Goal: Information Seeking & Learning: Understand process/instructions

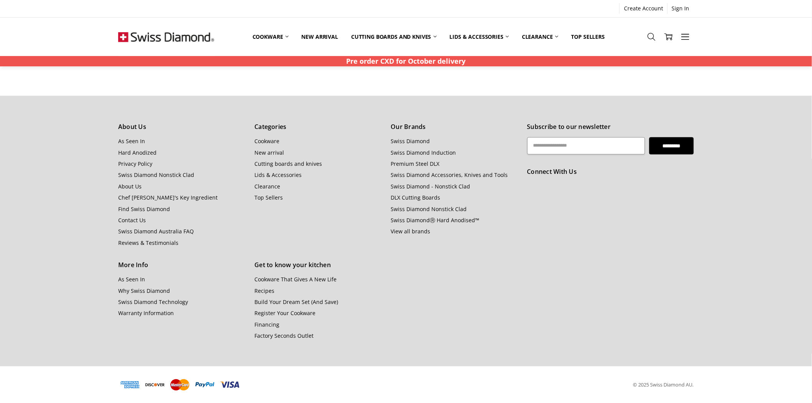
drag, startPoint x: 757, startPoint y: 147, endPoint x: 737, endPoint y: 380, distance: 234.1
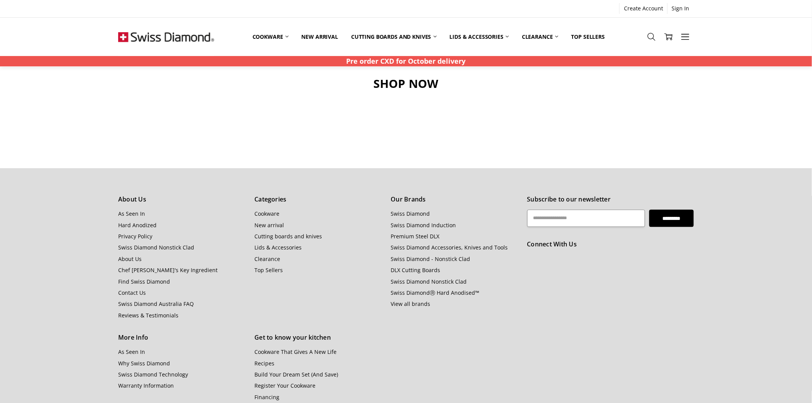
scroll to position [852, 0]
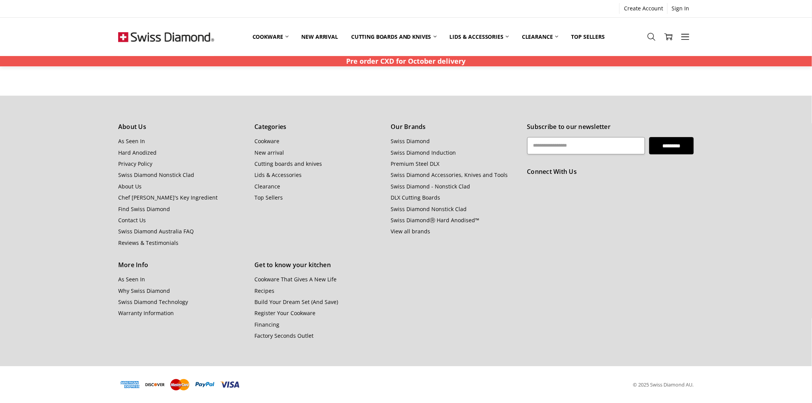
click at [555, 172] on h5 "Connect With Us" at bounding box center [610, 172] width 167 height 10
click at [121, 219] on link "Contact Us" at bounding box center [132, 219] width 28 height 7
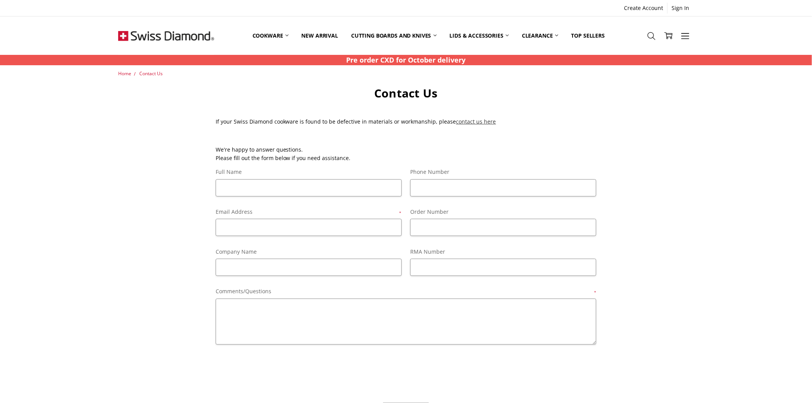
click at [467, 123] on link "contact us here" at bounding box center [476, 121] width 40 height 7
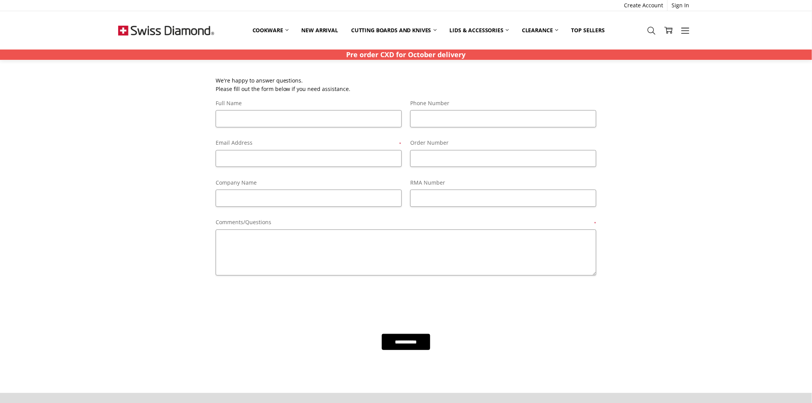
scroll to position [341, 0]
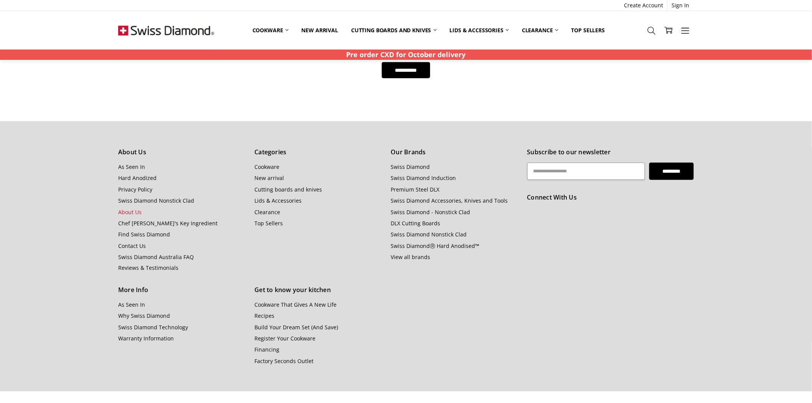
click at [133, 213] on link "About Us" at bounding box center [129, 211] width 23 height 7
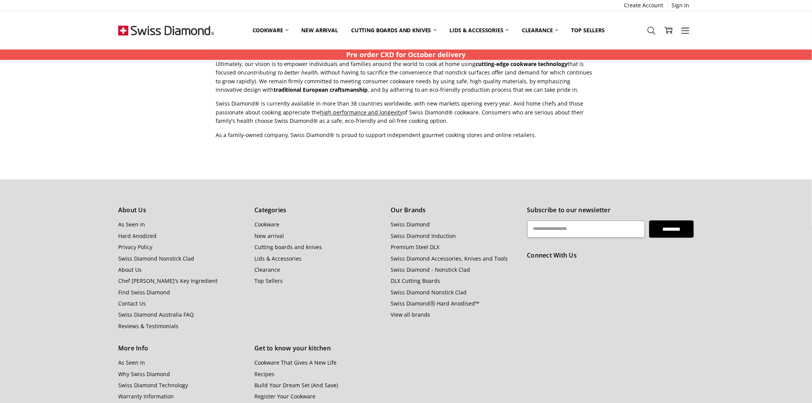
scroll to position [554, 0]
click at [137, 300] on link "Contact Us" at bounding box center [132, 303] width 28 height 7
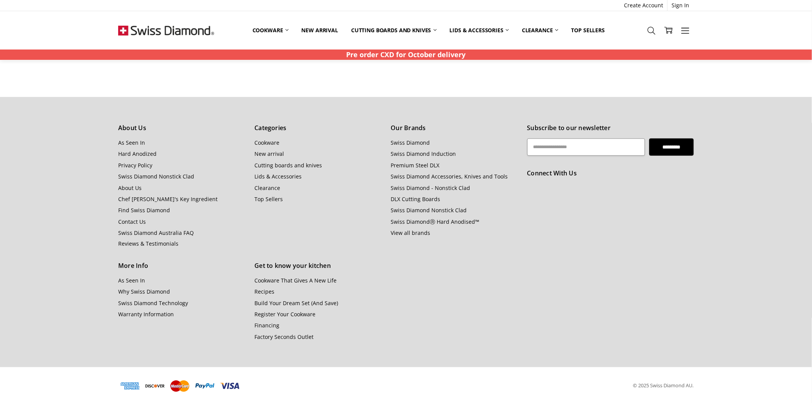
scroll to position [366, 0]
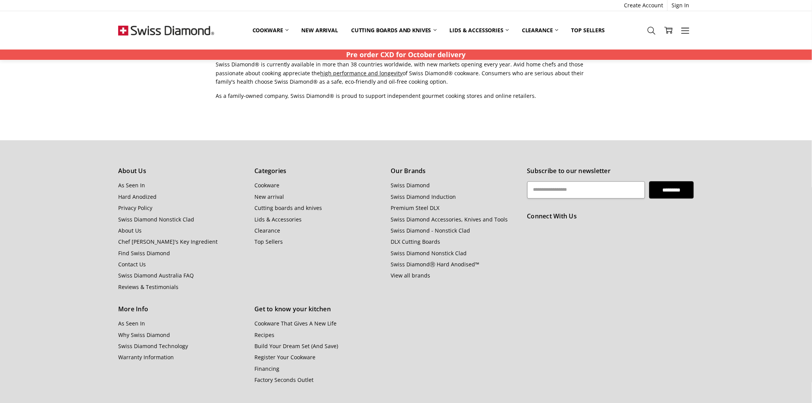
scroll to position [594, 0]
click at [655, 31] on icon at bounding box center [651, 30] width 8 height 8
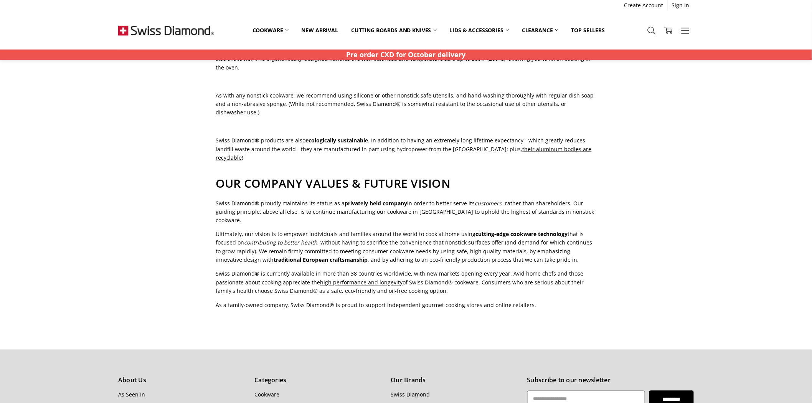
scroll to position [594, 0]
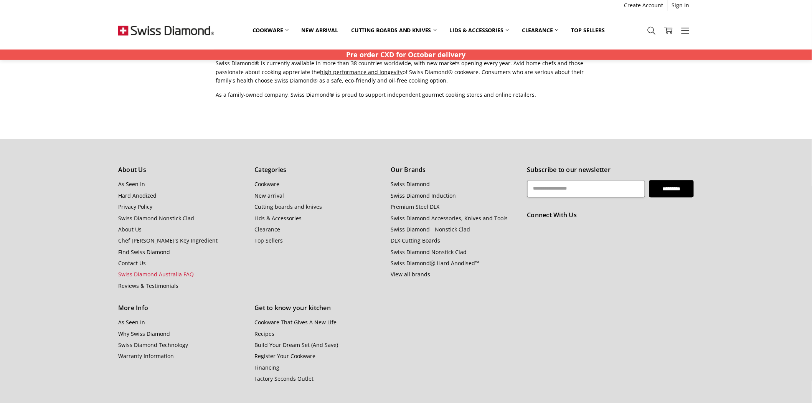
click at [137, 271] on link "Swiss Diamond Australia FAQ" at bounding box center [156, 274] width 76 height 7
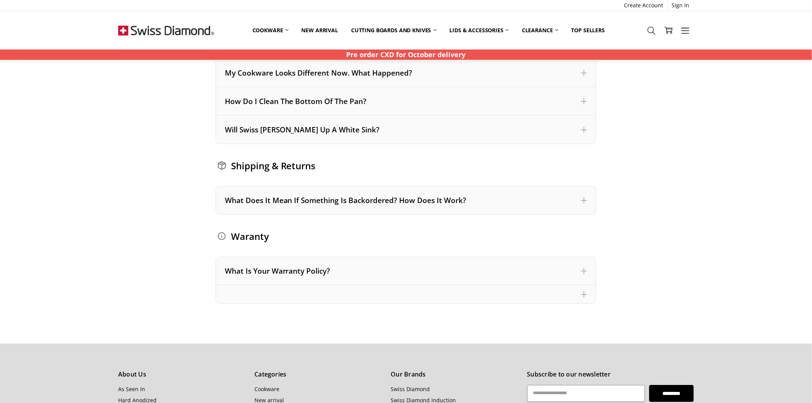
scroll to position [852, 0]
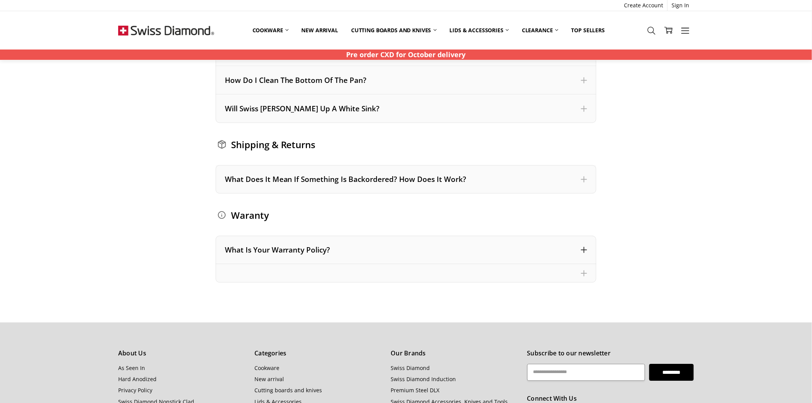
click at [375, 246] on div "What Is Your Warranty Policy?" at bounding box center [406, 250] width 363 height 10
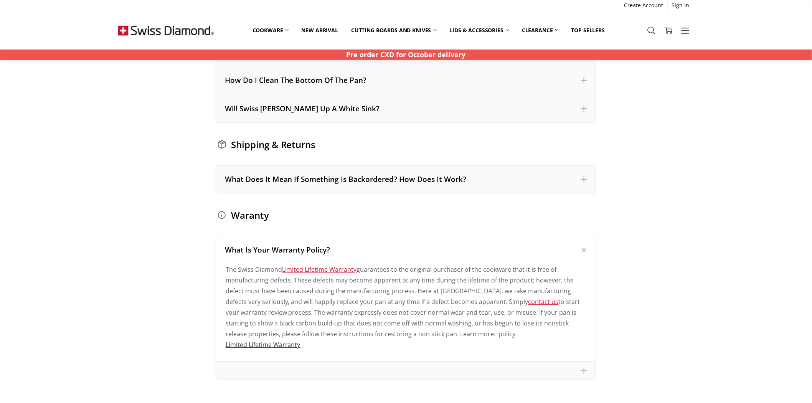
click at [275, 342] on link "Limited Lifetime Warranty" at bounding box center [263, 344] width 75 height 8
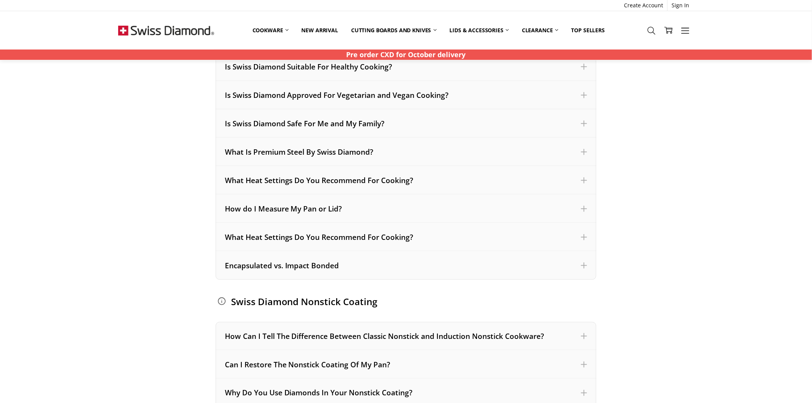
scroll to position [213, 0]
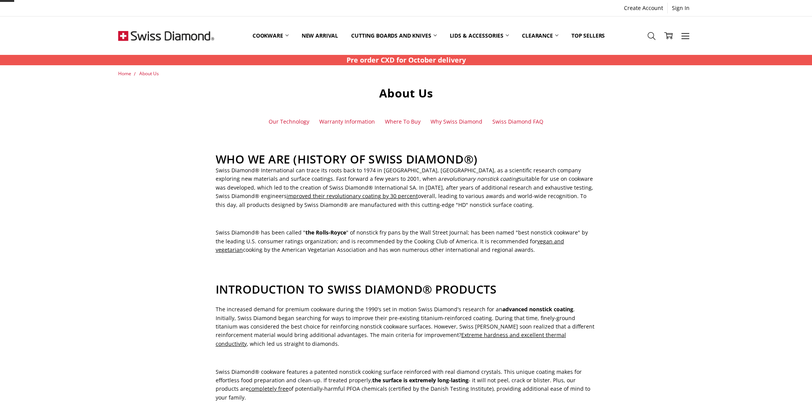
scroll to position [585, 0]
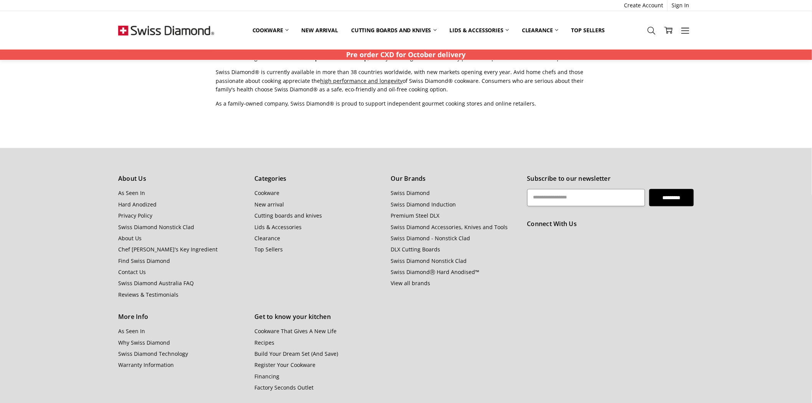
click at [564, 219] on h5 "Connect With Us" at bounding box center [610, 224] width 167 height 10
click at [155, 361] on link "Warranty Information" at bounding box center [146, 364] width 56 height 7
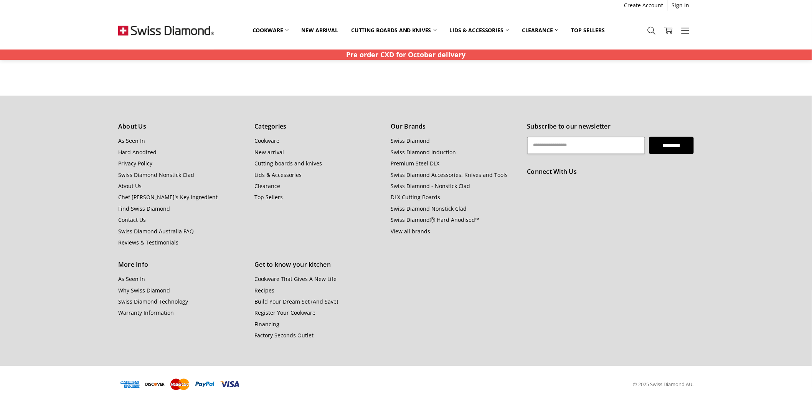
scroll to position [785, 0]
click at [134, 219] on link "Contact Us" at bounding box center [132, 219] width 28 height 7
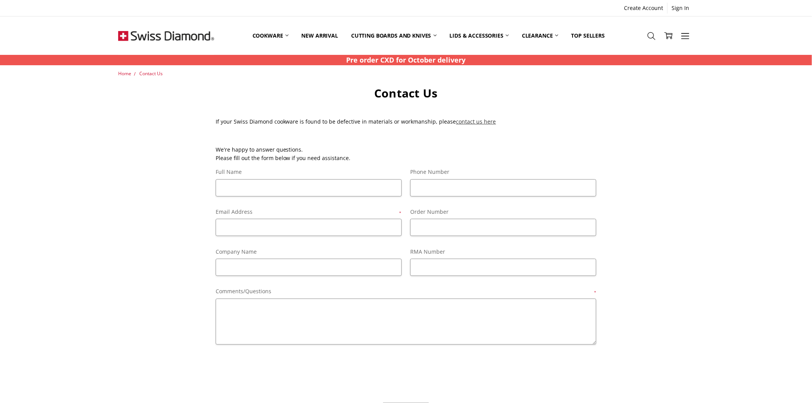
click at [467, 124] on link "contact us here" at bounding box center [476, 121] width 40 height 7
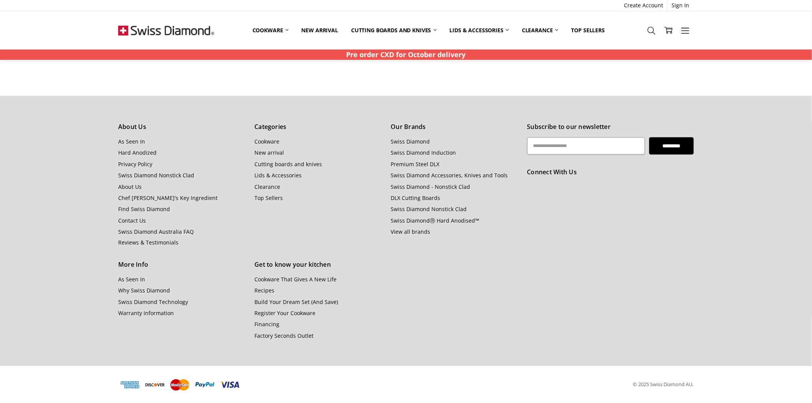
scroll to position [366, 0]
click at [141, 312] on link "Warranty Information" at bounding box center [146, 312] width 56 height 7
